Goal: Information Seeking & Learning: Stay updated

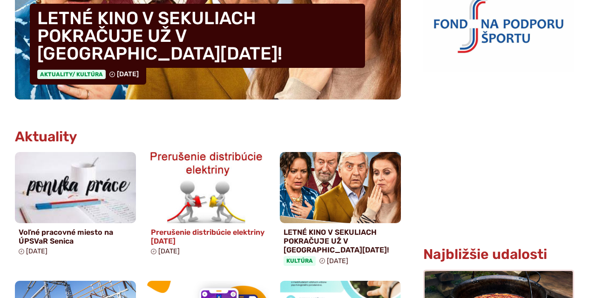
scroll to position [465, 0]
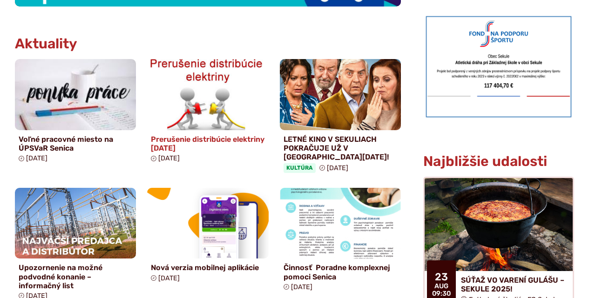
click at [171, 142] on h4 "Prerušenie distribúcie elektriny [DATE]" at bounding box center [208, 144] width 114 height 18
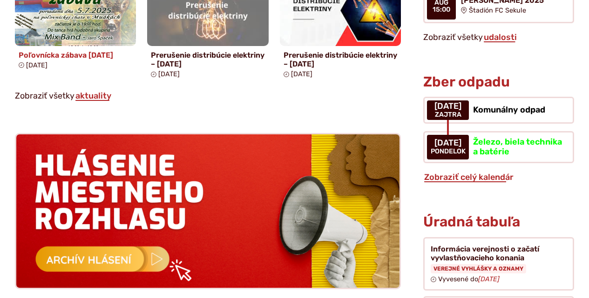
scroll to position [838, 0]
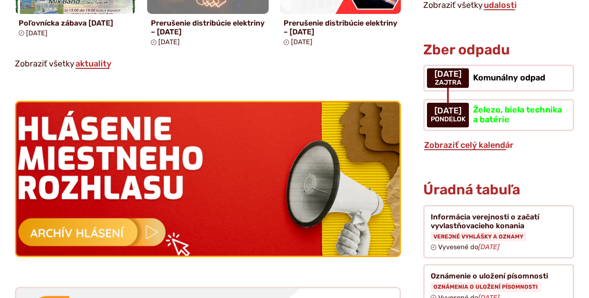
click at [113, 232] on img at bounding box center [207, 178] width 421 height 169
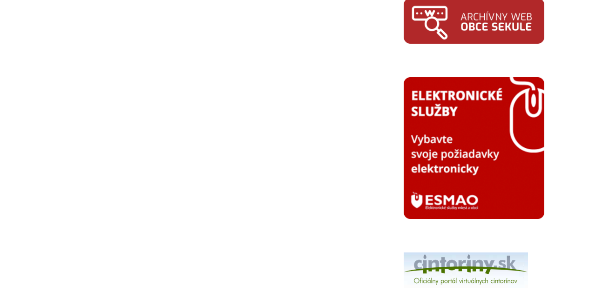
scroll to position [838, 0]
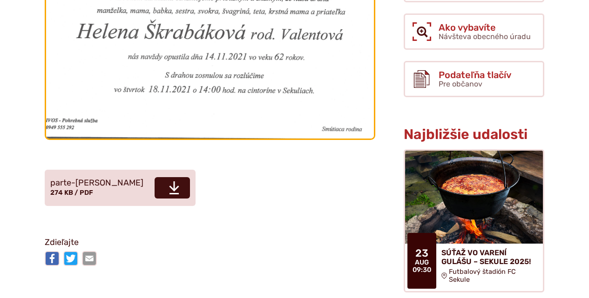
scroll to position [465, 0]
